Goal: Find specific page/section: Find specific page/section

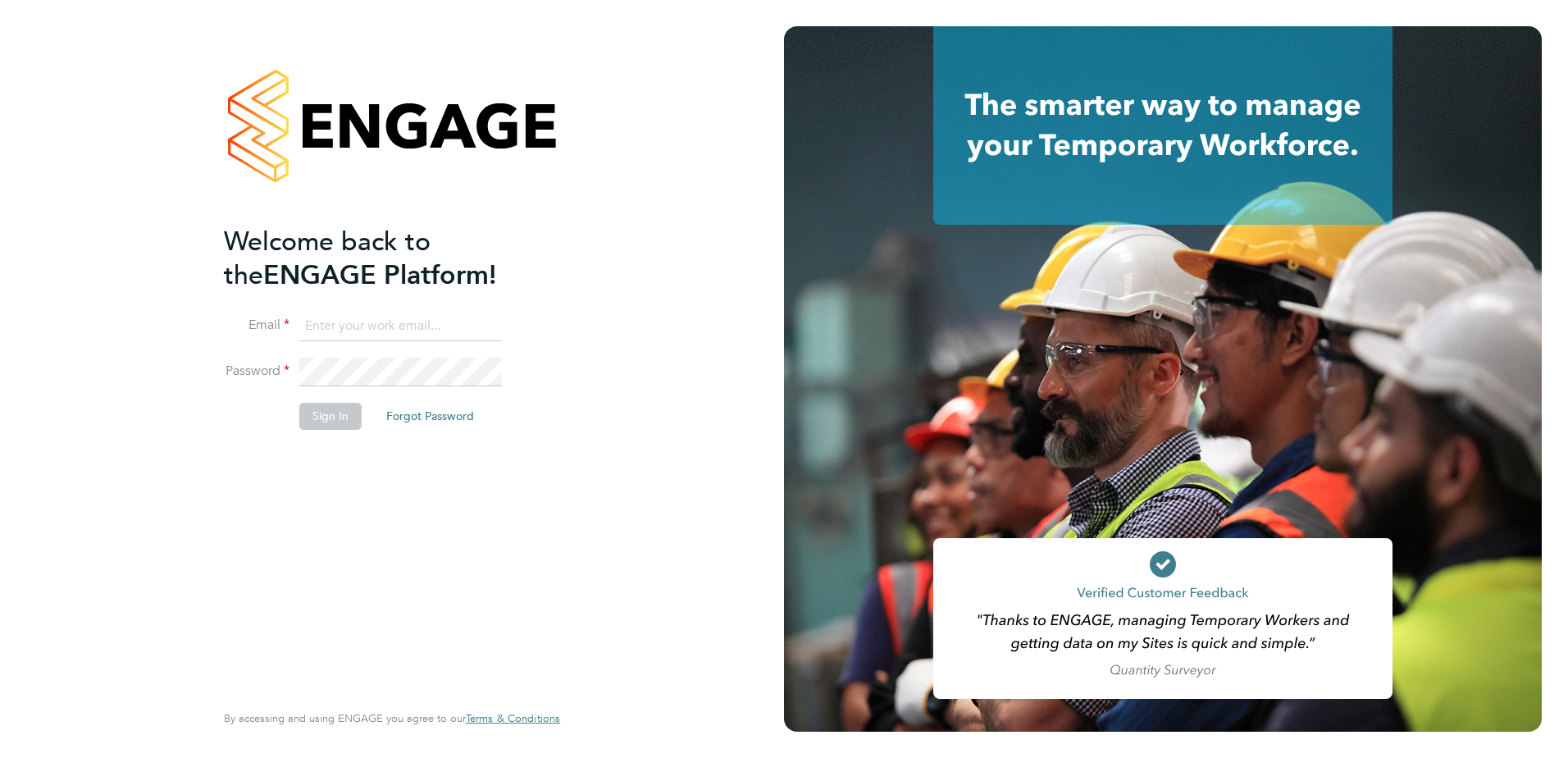
type input "carl.stephenson@vistry.co.uk"
click at [301, 469] on div "Welcome back to the ENGAGE Platform! Email carl.stephenson@vistry.co.uk Passwor…" at bounding box center [384, 460] width 320 height 473
click at [324, 414] on button "Sign In" at bounding box center [330, 415] width 62 height 26
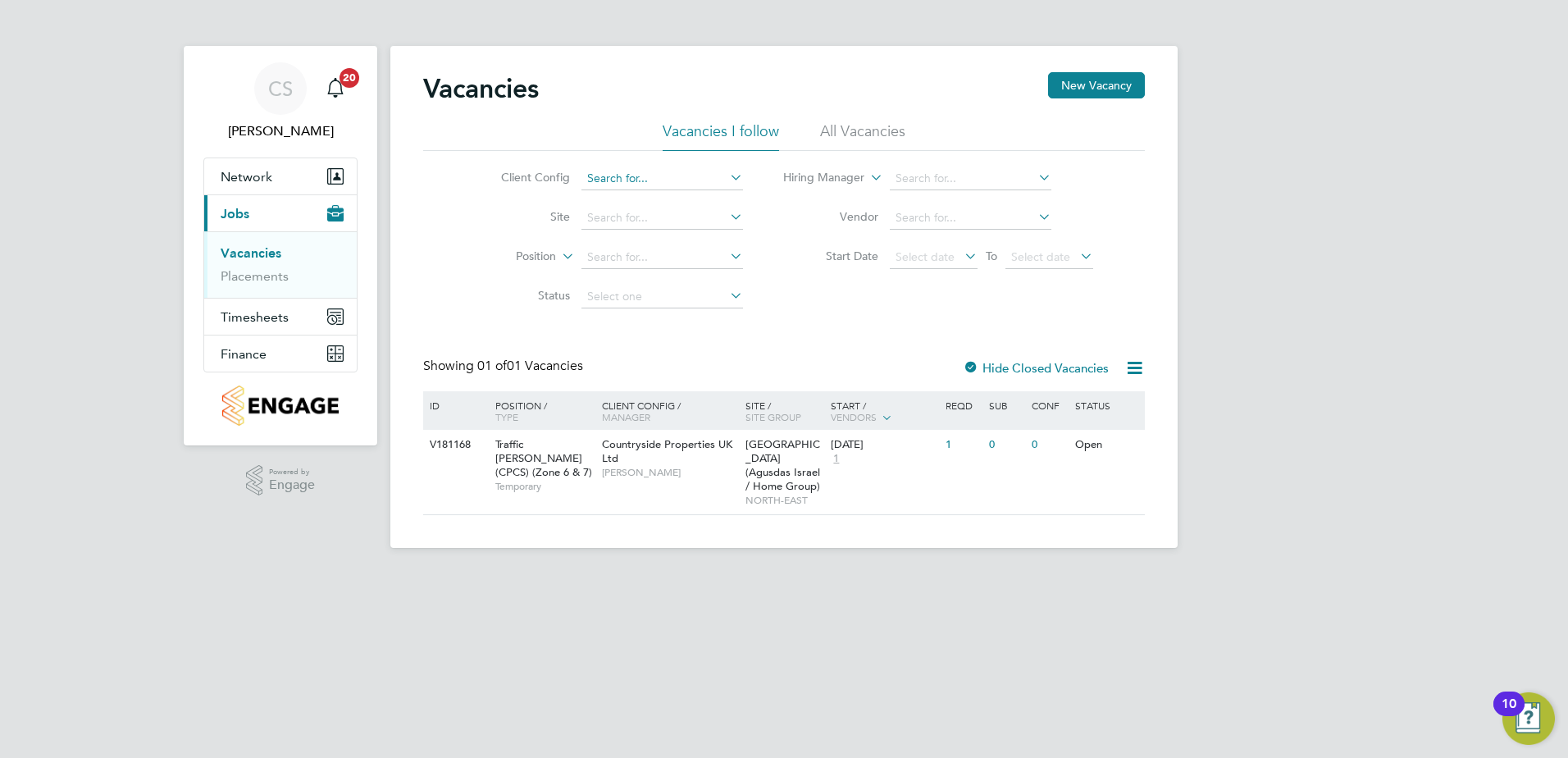
click at [616, 175] on input at bounding box center [661, 179] width 161 height 23
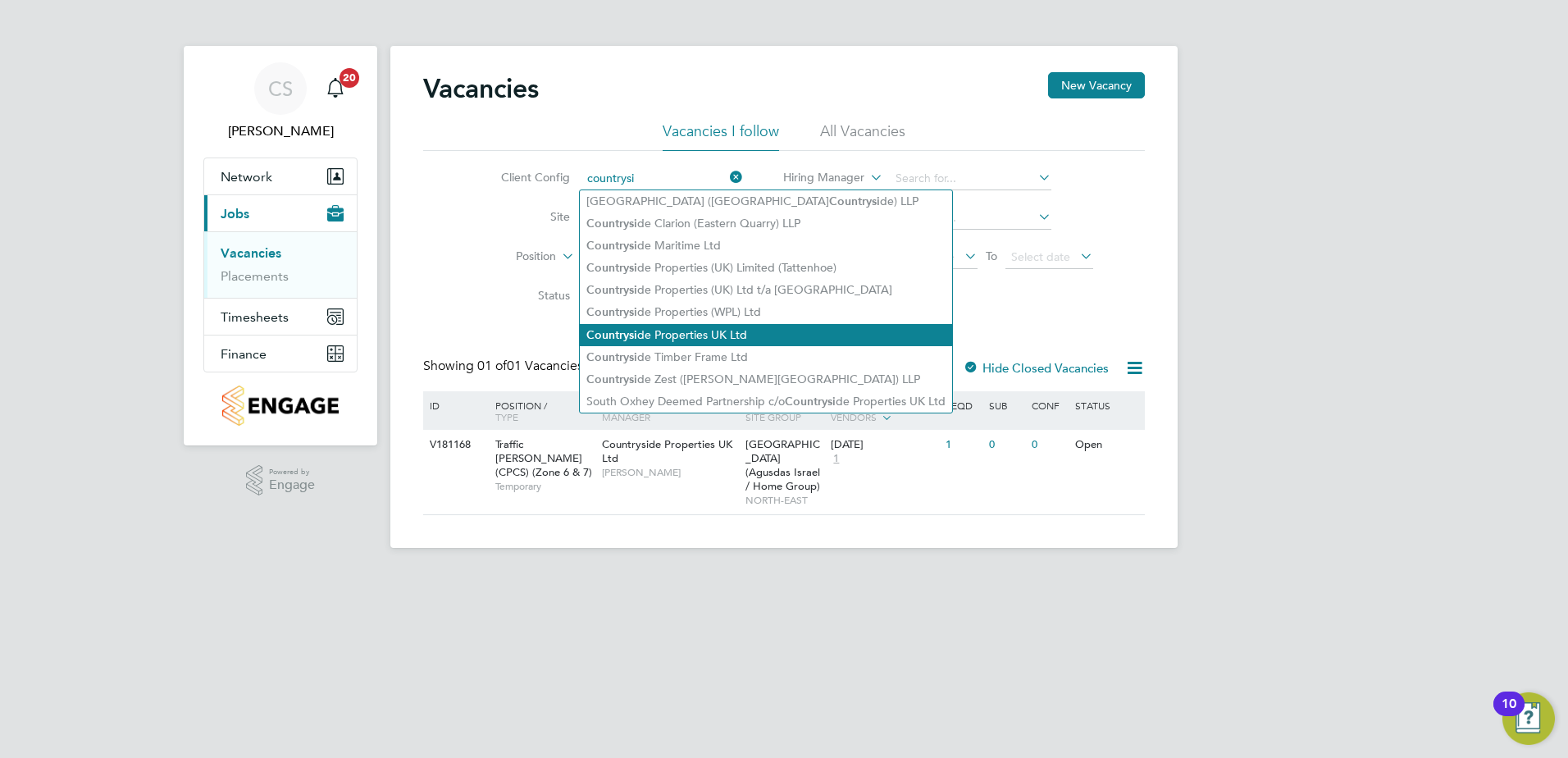
click at [683, 334] on li "Countrysi de Properties UK Ltd" at bounding box center [765, 334] width 372 height 22
type input "Countryside Properties UK Ltd"
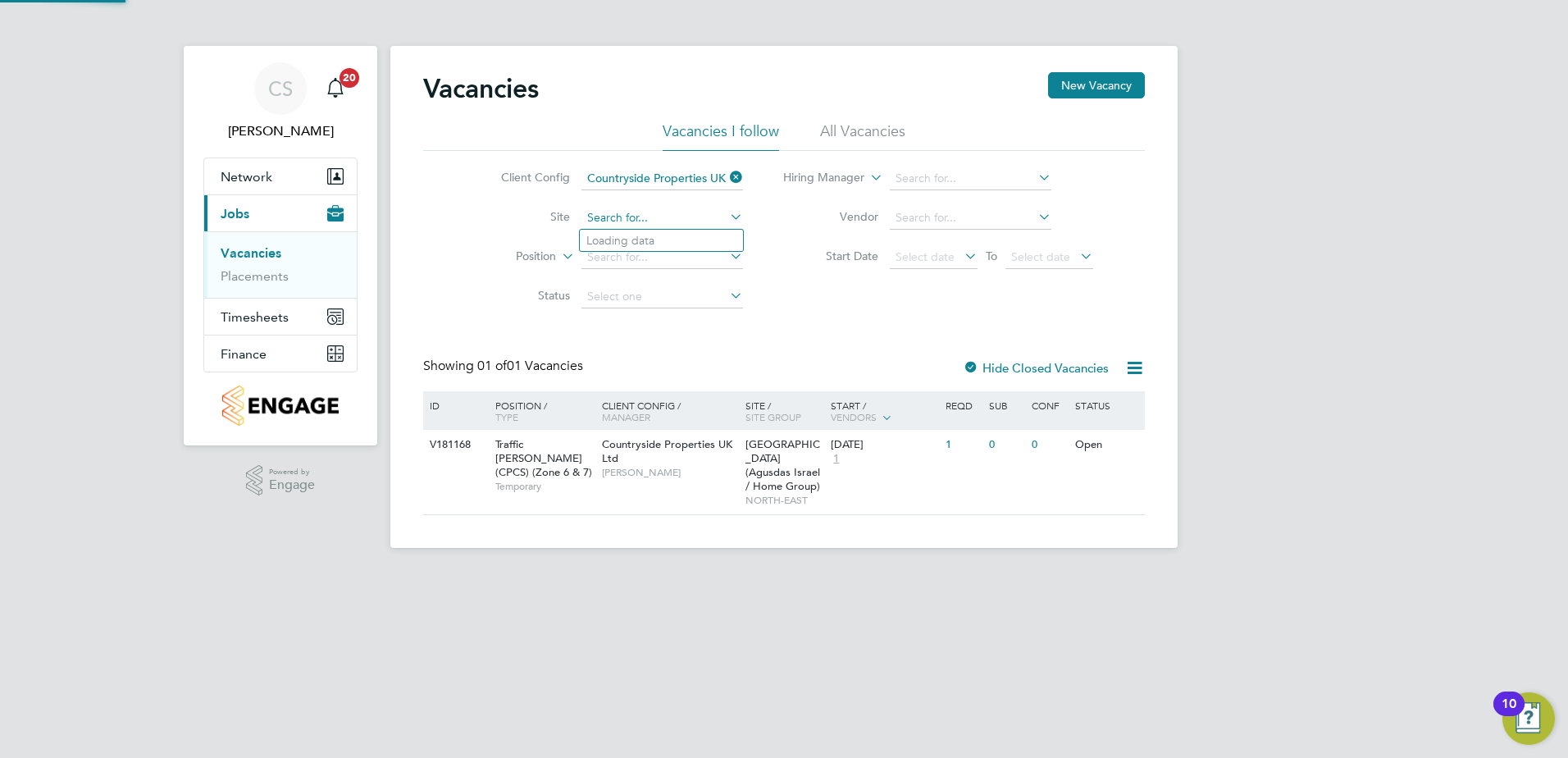
click at [617, 221] on input at bounding box center [661, 218] width 161 height 23
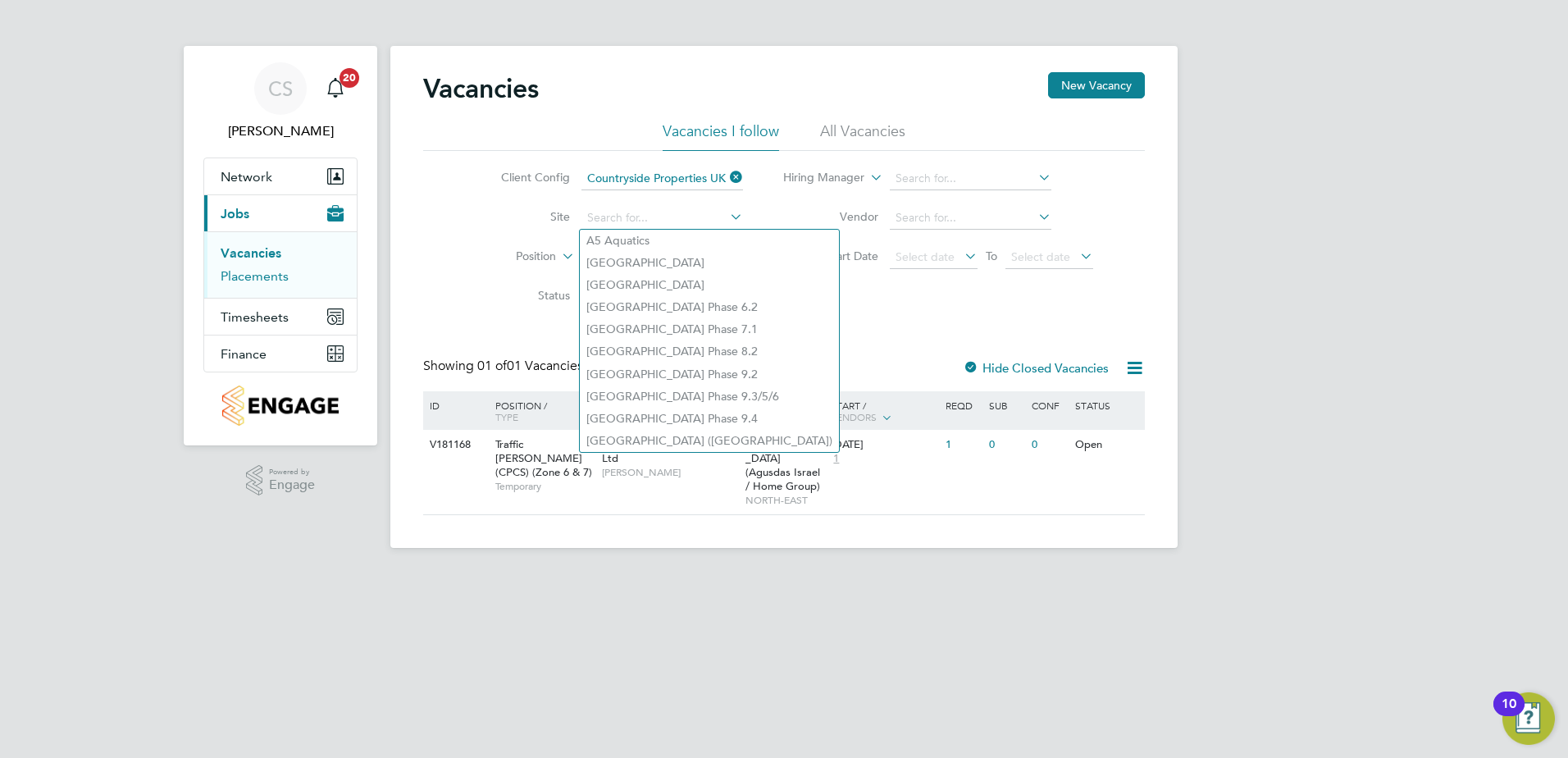
click at [262, 270] on link "Placements" at bounding box center [254, 276] width 68 height 15
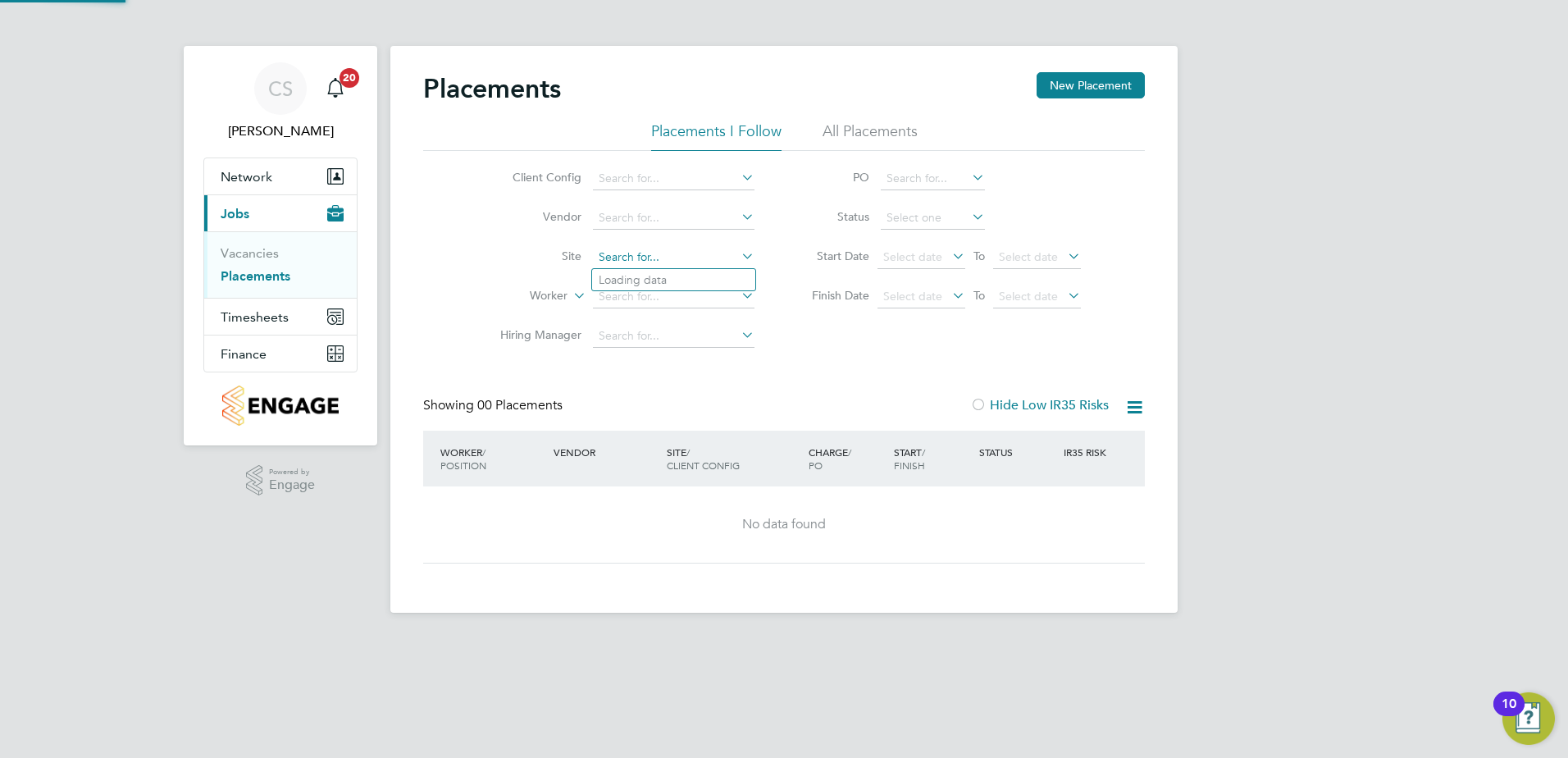
click at [609, 251] on input at bounding box center [673, 258] width 161 height 23
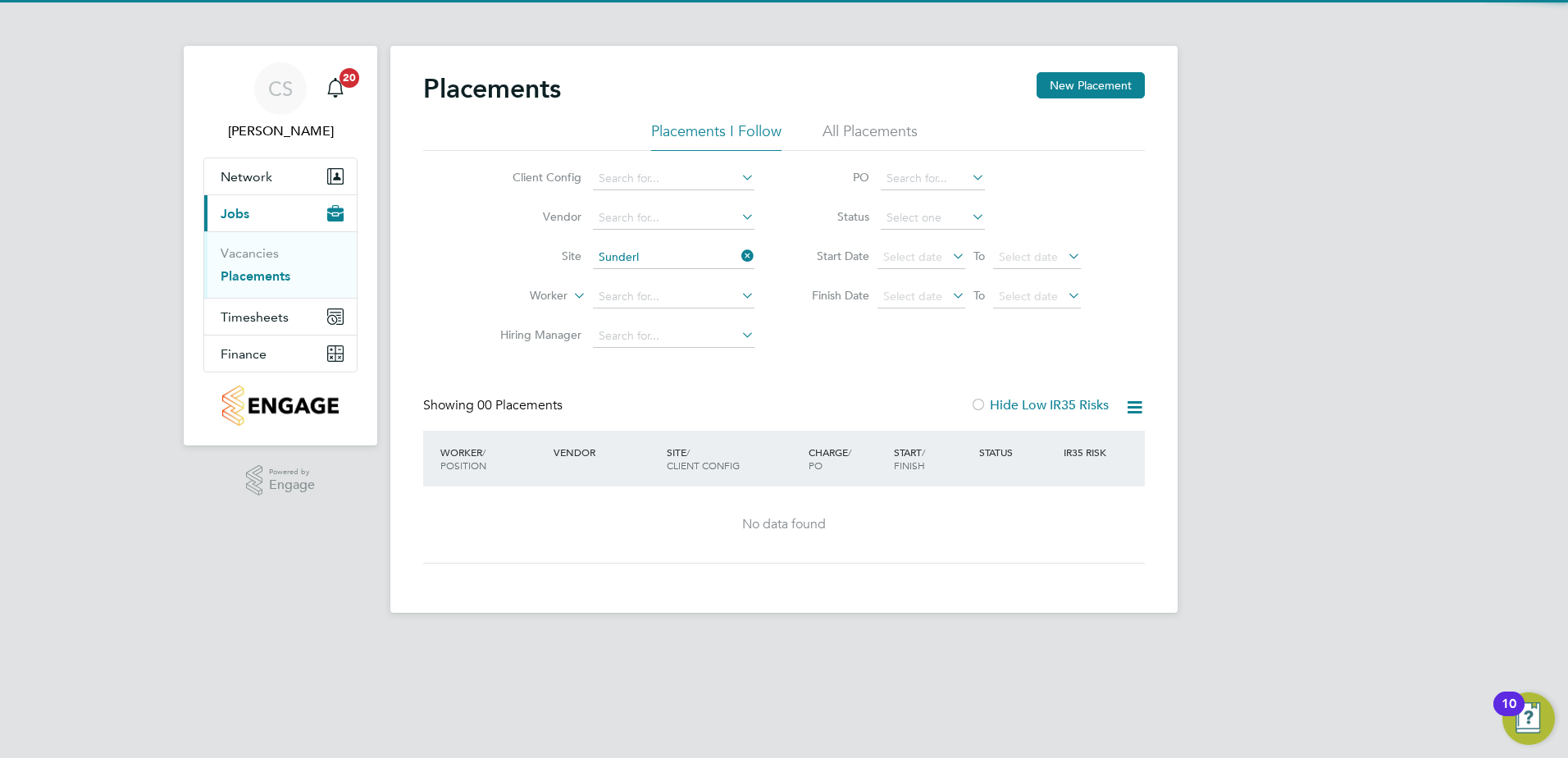
click at [649, 270] on li "Sunderl and Civic Centre" at bounding box center [689, 280] width 195 height 22
type input "[GEOGRAPHIC_DATA]"
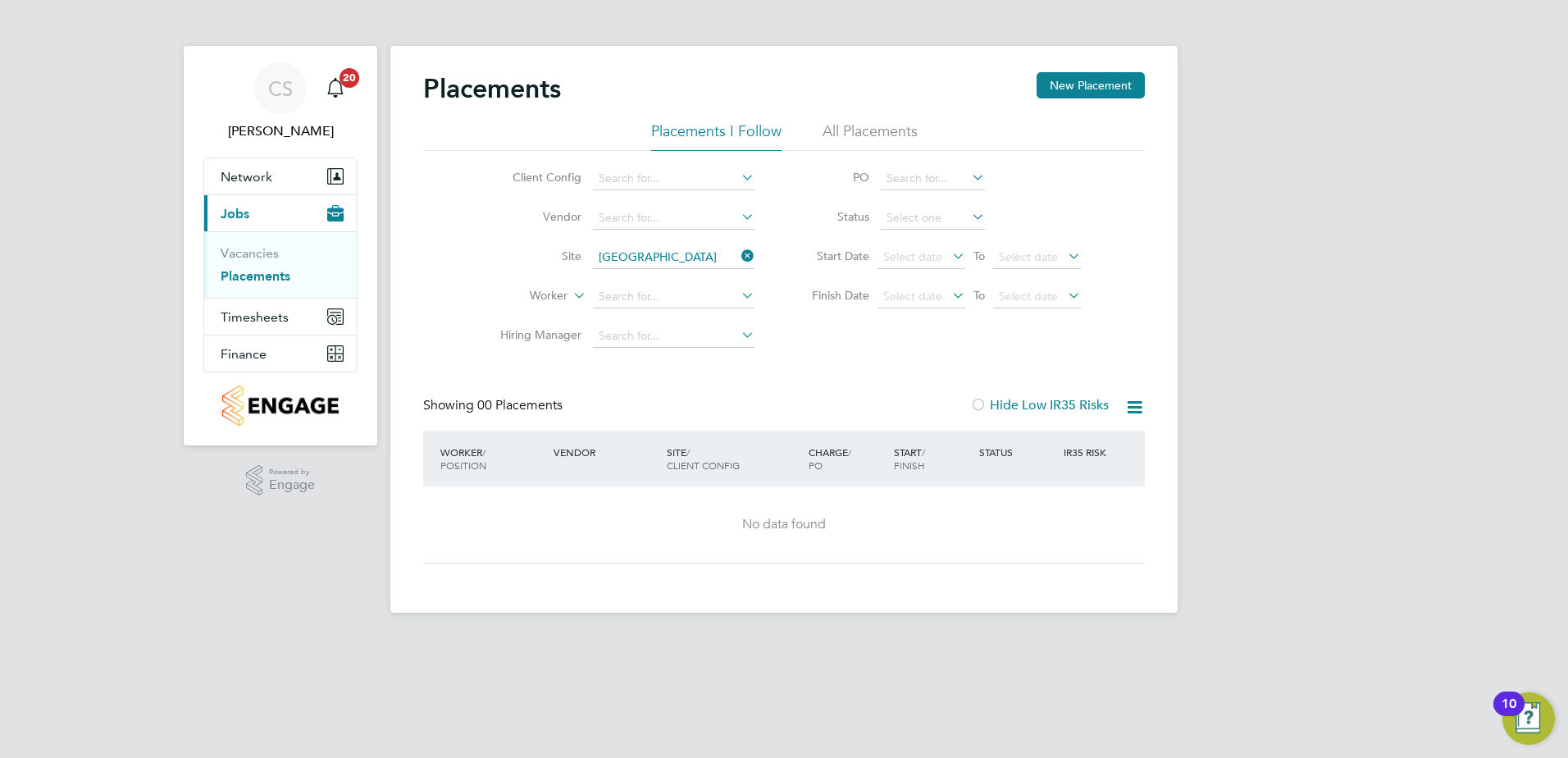
click at [852, 128] on li "All Placements" at bounding box center [870, 136] width 95 height 30
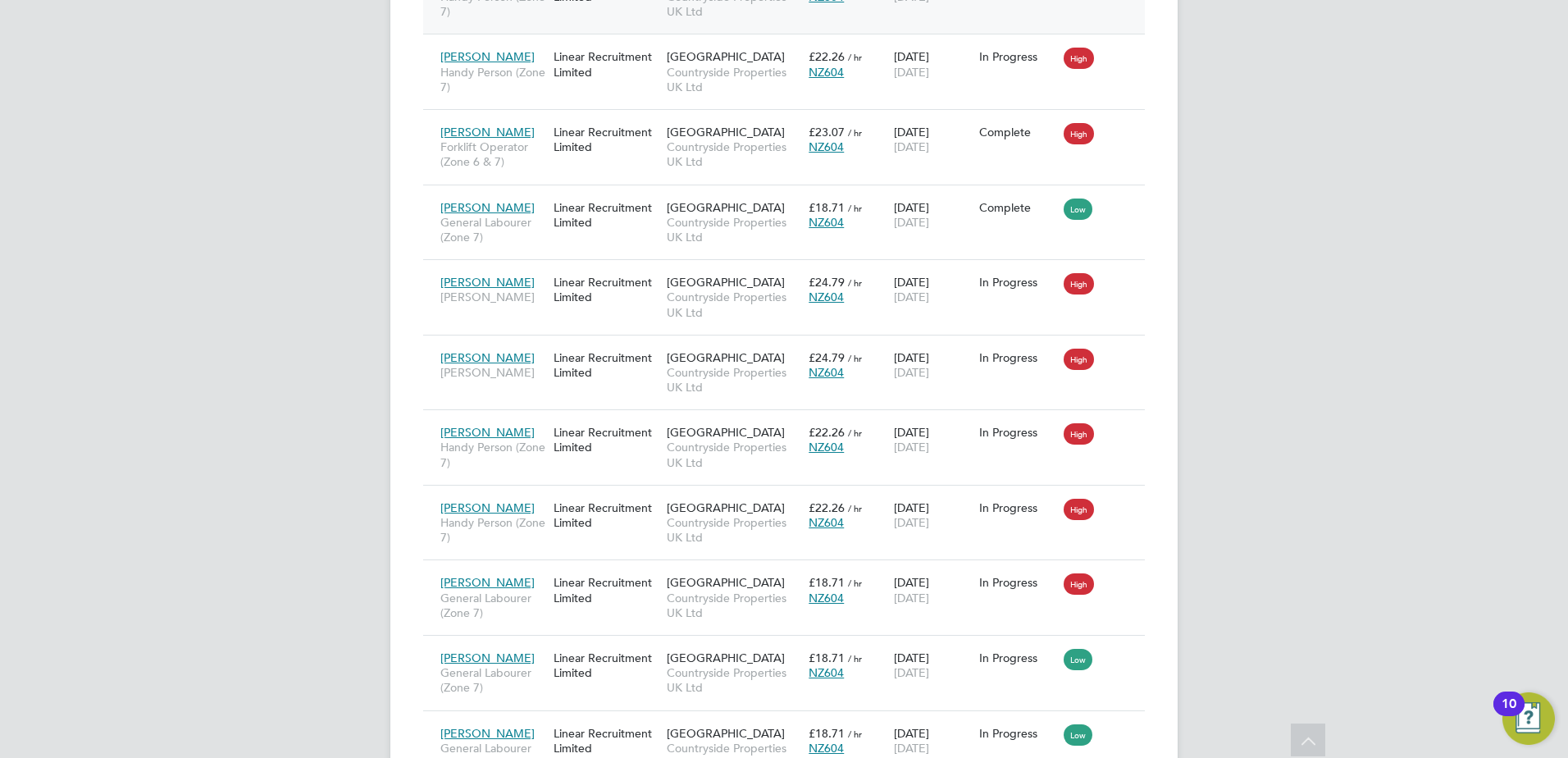
scroll to position [61, 142]
click at [729, 375] on span "Countryside Properties UK Ltd" at bounding box center [733, 379] width 134 height 30
